Goal: Answer question/provide support

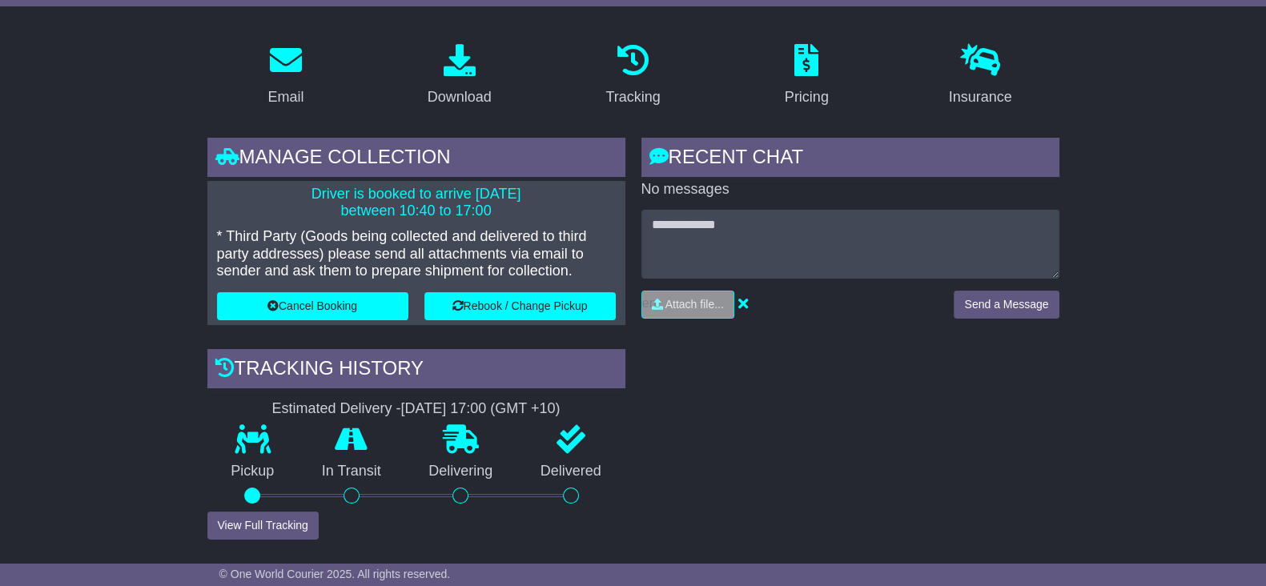
drag, startPoint x: 129, startPoint y: 266, endPoint x: 121, endPoint y: 233, distance: 33.8
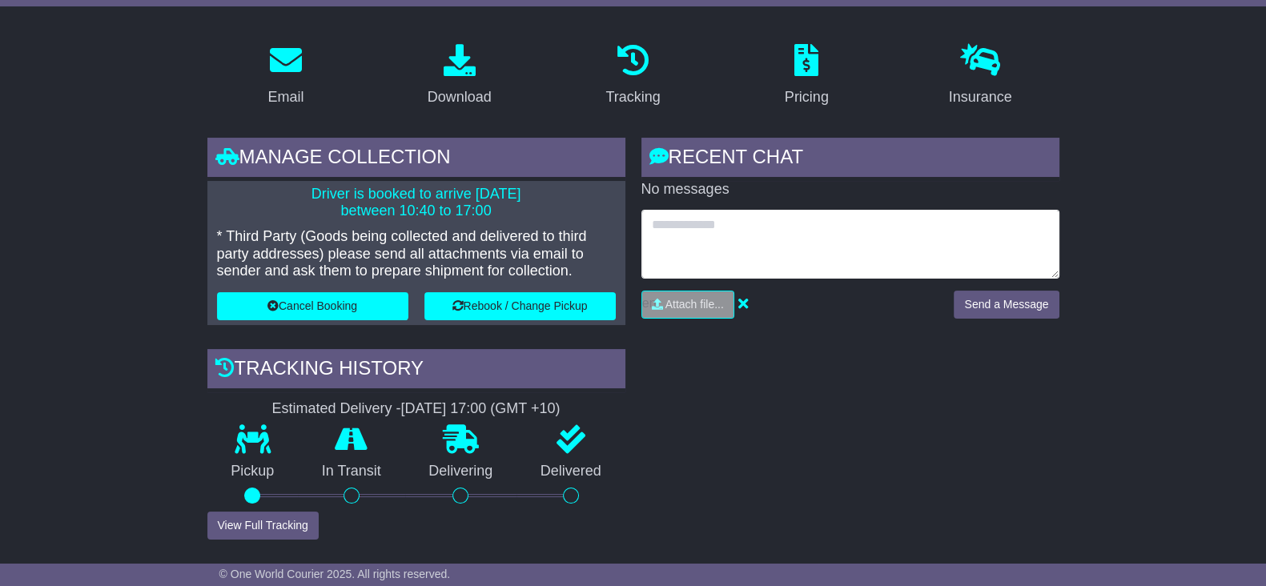
click at [791, 244] on textarea at bounding box center [850, 244] width 418 height 69
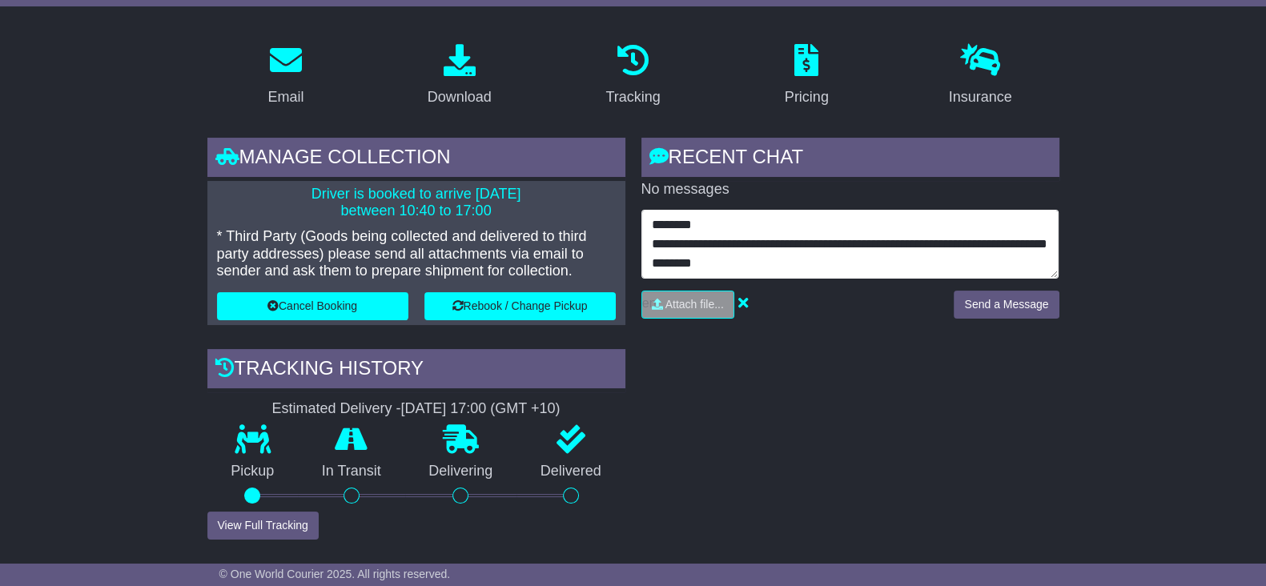
scroll to position [30, 0]
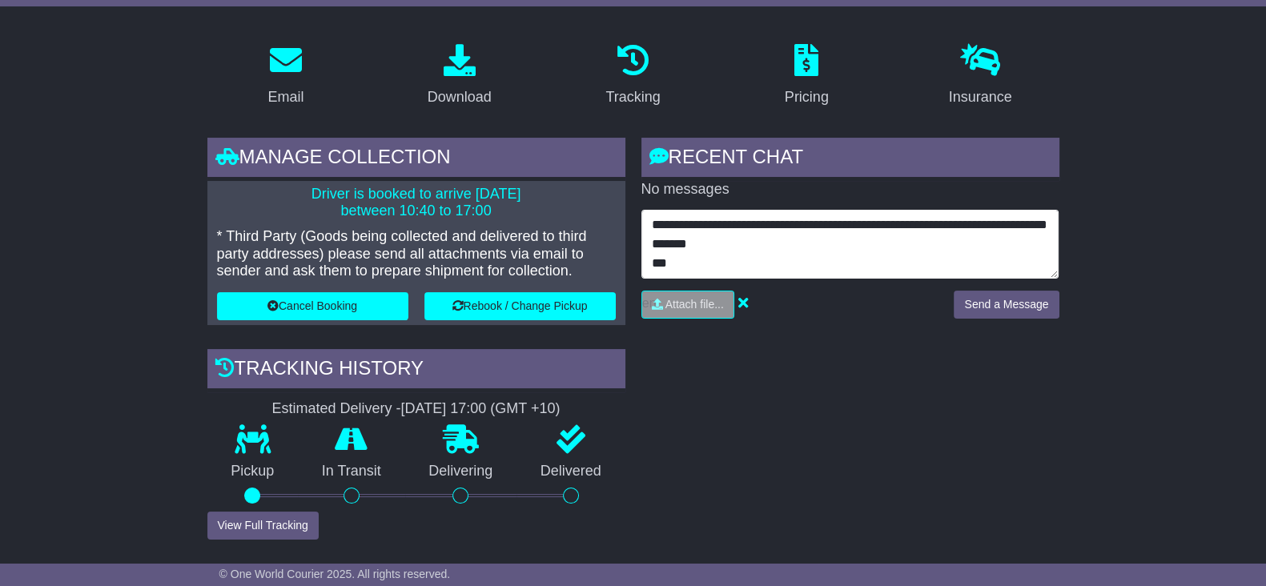
type textarea "**********"
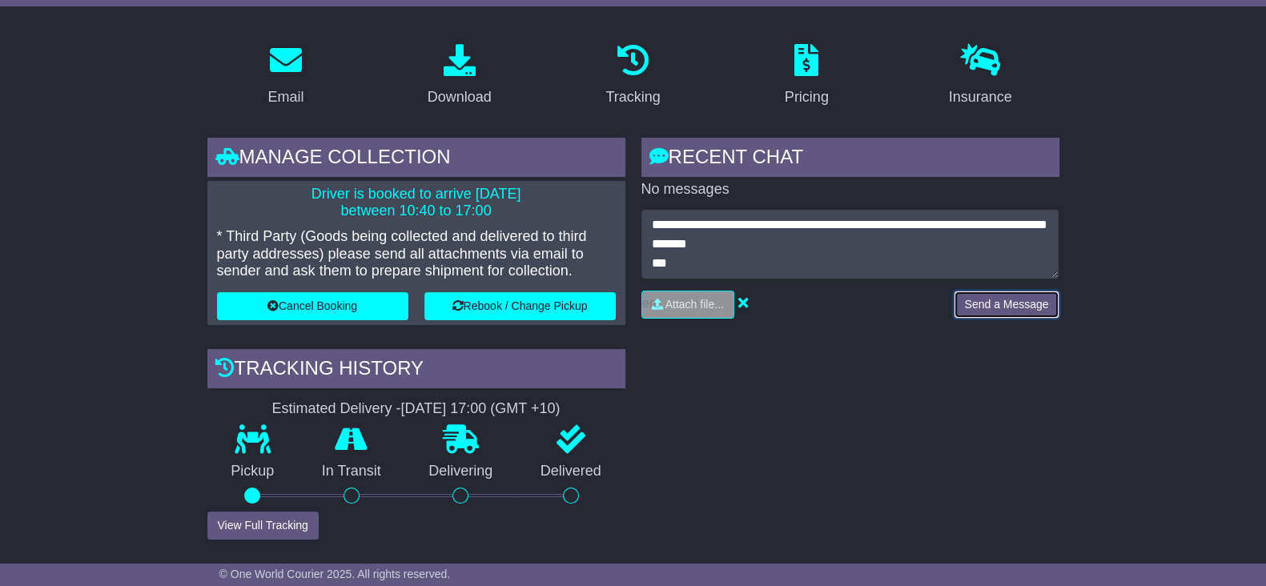
click at [997, 307] on button "Send a Message" at bounding box center [1005, 305] width 105 height 28
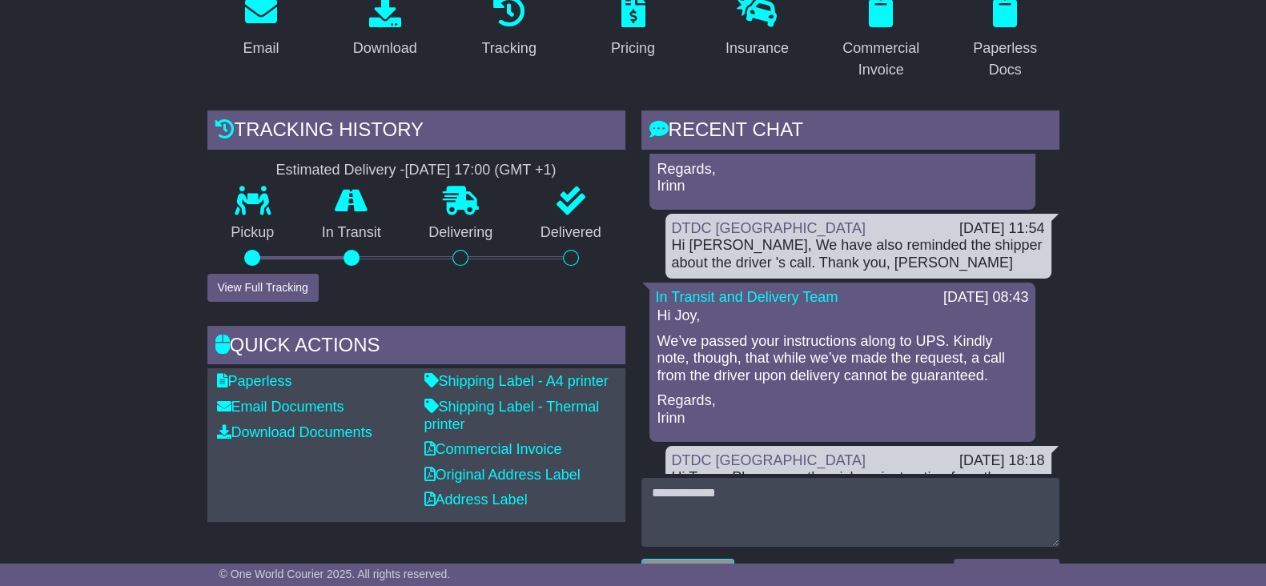
scroll to position [165, 0]
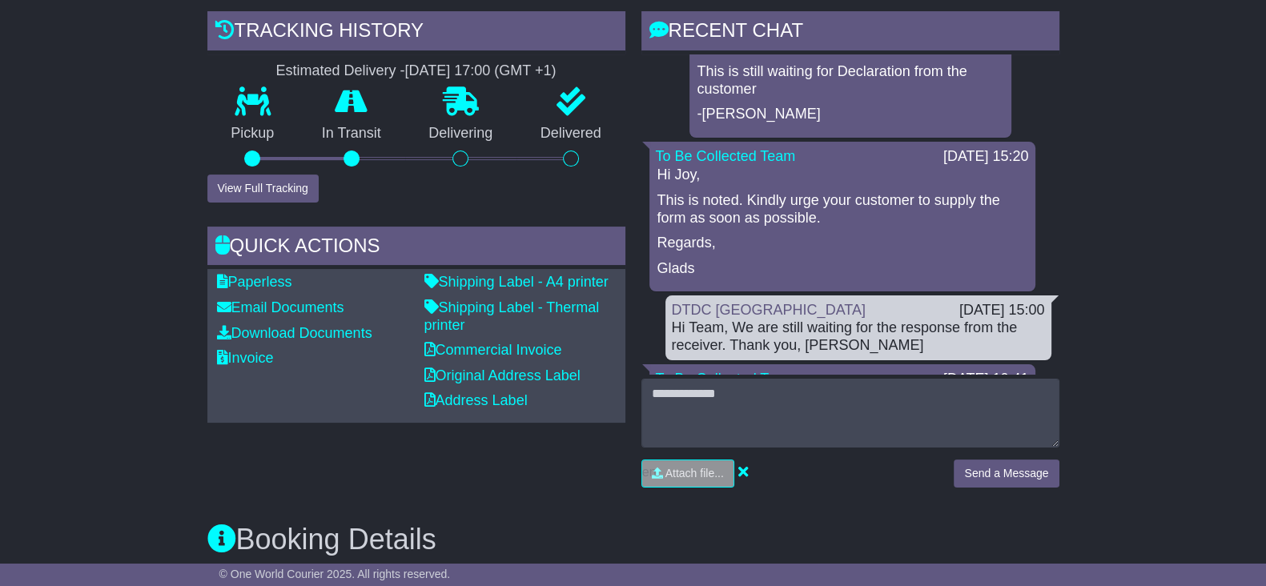
scroll to position [600, 0]
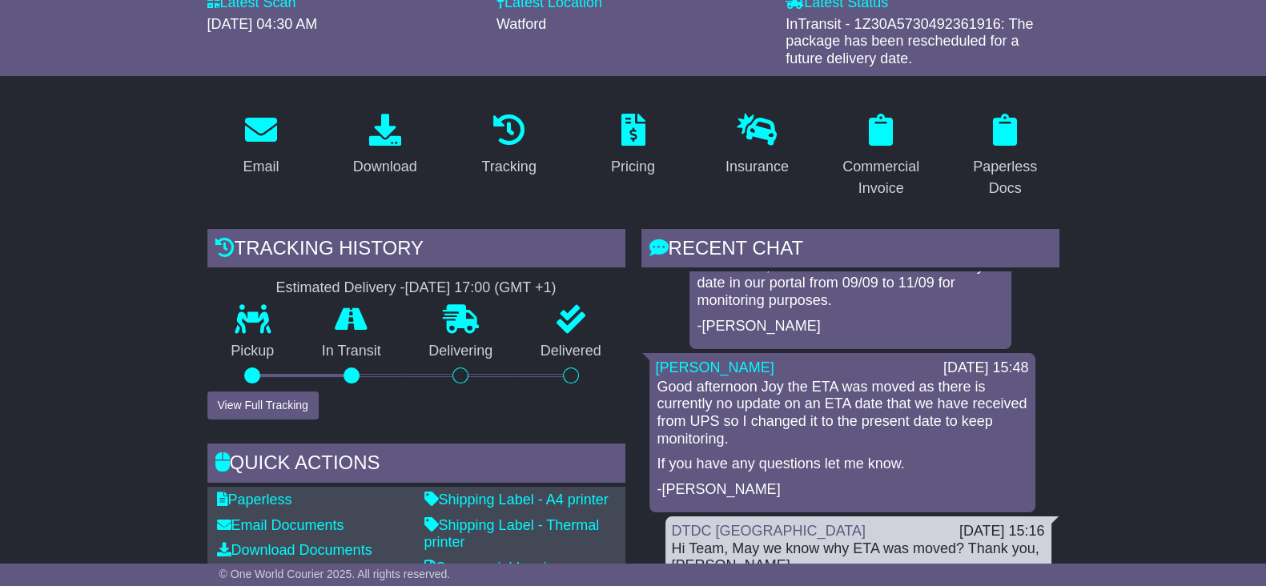
scroll to position [800, 0]
